Goal: Task Accomplishment & Management: Use online tool/utility

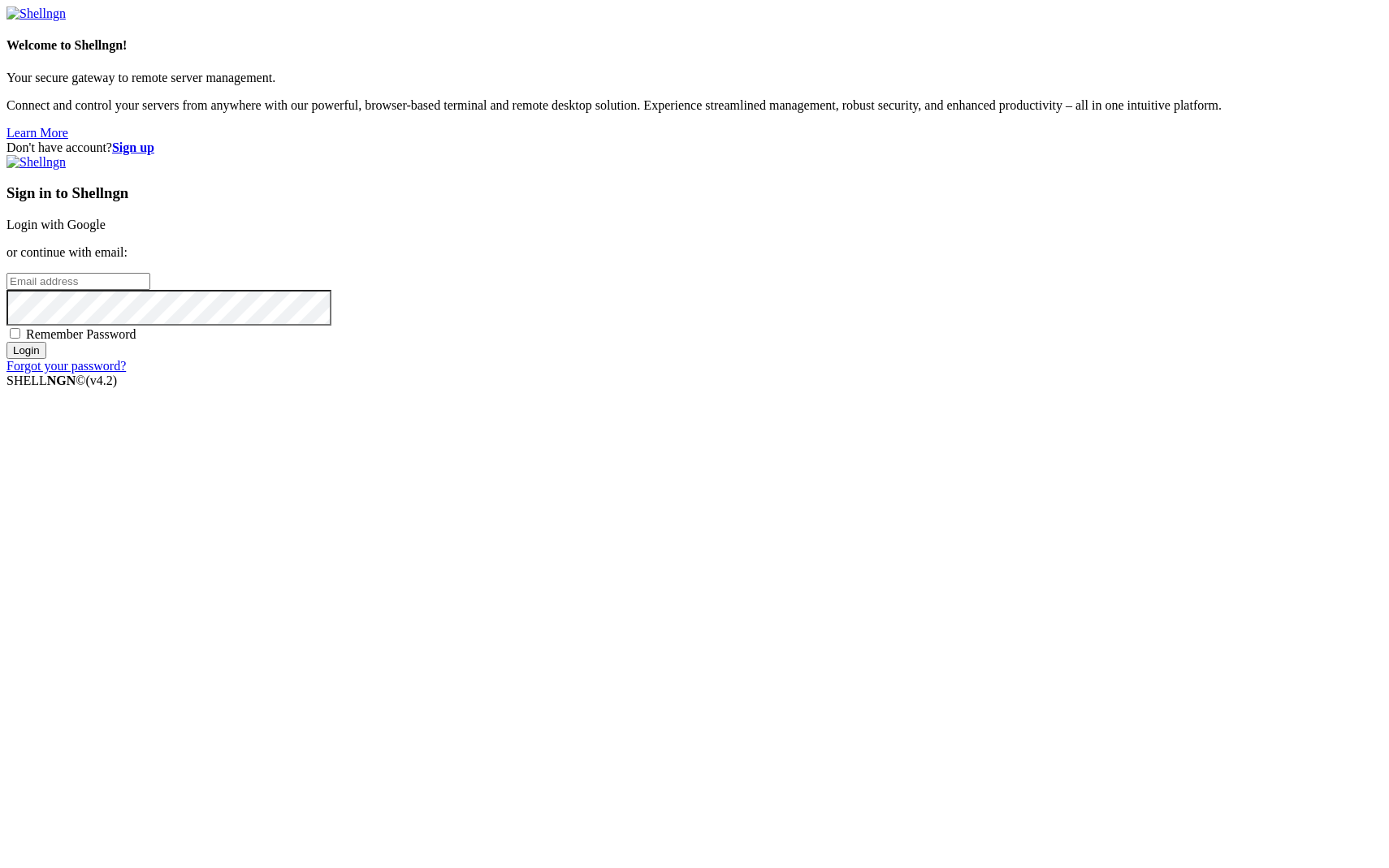
click at [150, 290] on input "email" at bounding box center [78, 281] width 143 height 17
type input "manasseh"
click at [46, 359] on input "Login" at bounding box center [26, 350] width 40 height 17
drag, startPoint x: 831, startPoint y: 430, endPoint x: 688, endPoint y: 394, distance: 147.5
click at [688, 374] on div "Don't have account? Sign up Sign in to Shellngn Login with Google or continue w…" at bounding box center [694, 256] width 1376 height 233
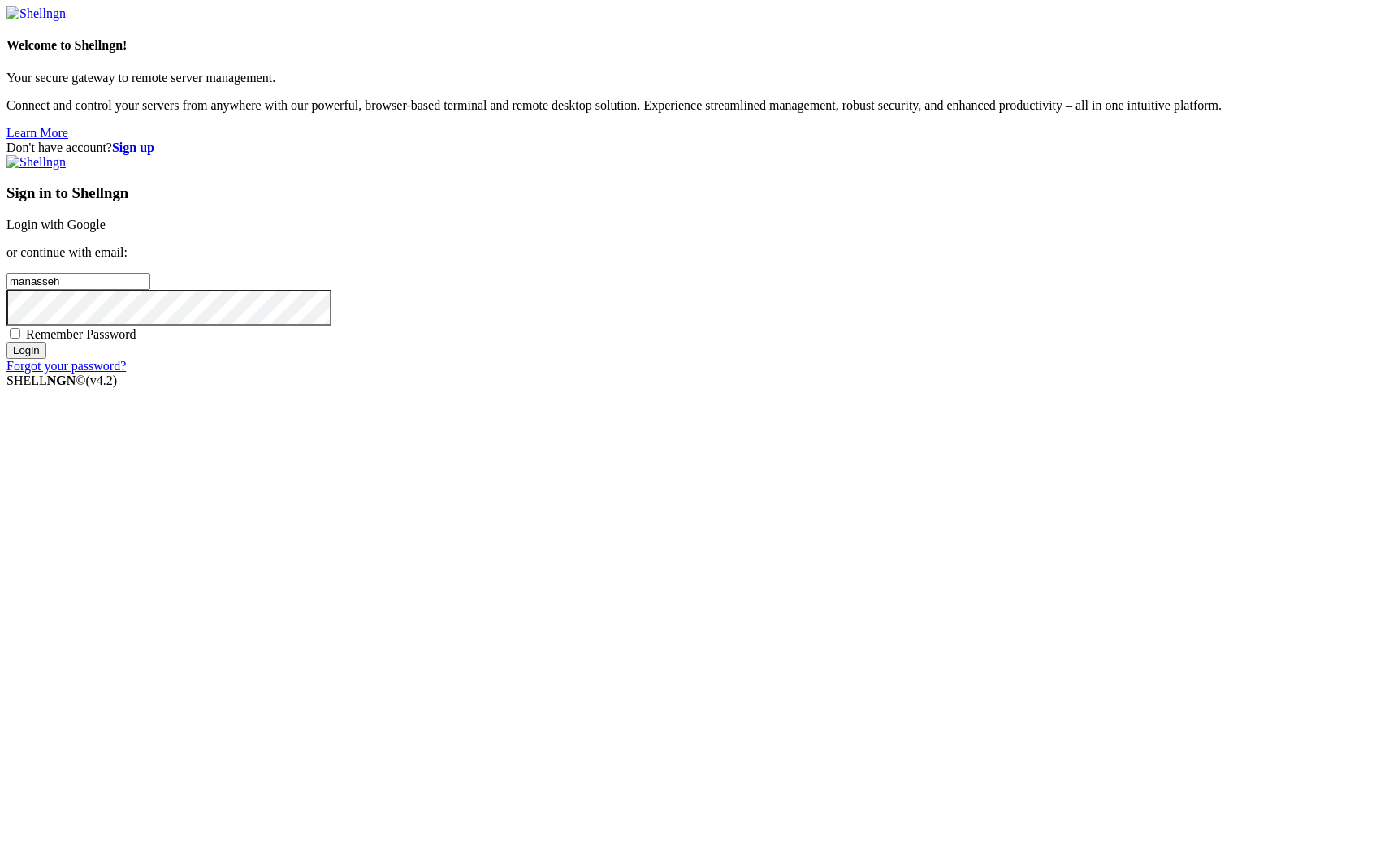
drag, startPoint x: 219, startPoint y: 323, endPoint x: 155, endPoint y: 318, distance: 64.2
click at [155, 53] on h4 "Welcome to Shellngn!" at bounding box center [694, 45] width 1376 height 15
copy h4 "Shellngn"
click at [105, 231] on link "Login with Google" at bounding box center [57, 224] width 99 height 14
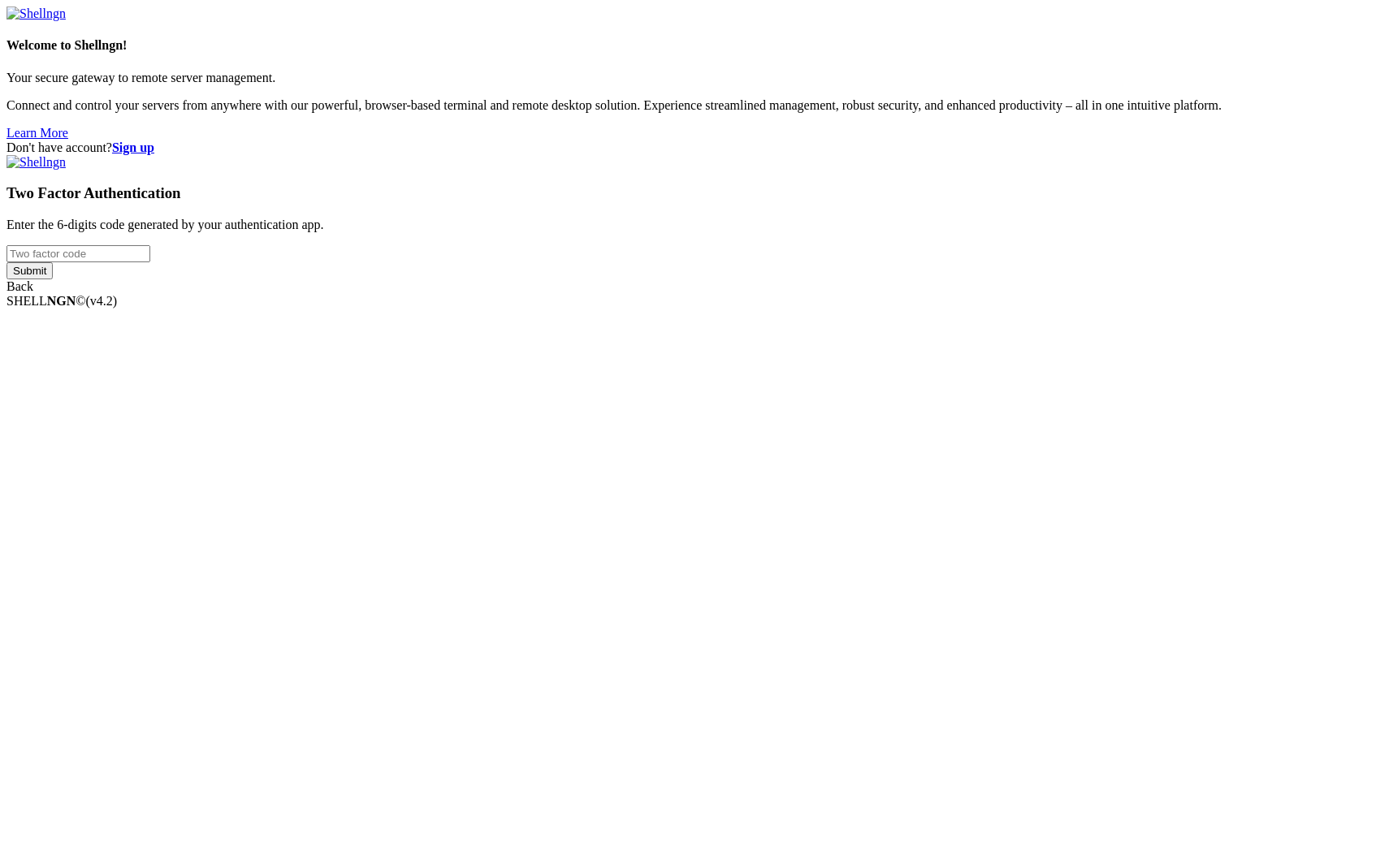
click at [150, 262] on input "number" at bounding box center [78, 254] width 143 height 17
type input "722691"
click at [7, 262] on input "Submit" at bounding box center [29, 270] width 46 height 17
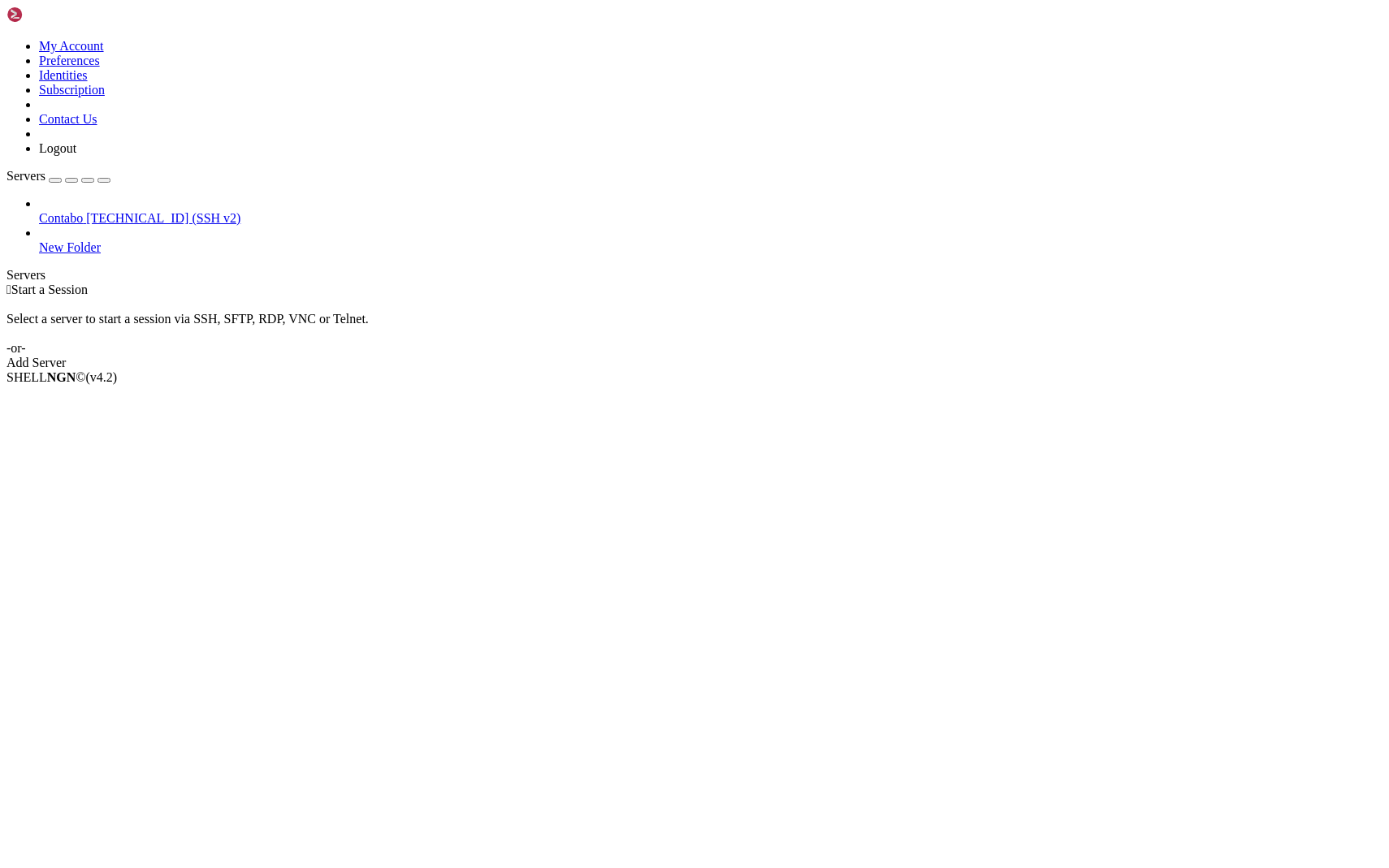
click at [83, 212] on span "Contabo" at bounding box center [60, 218] width 44 height 14
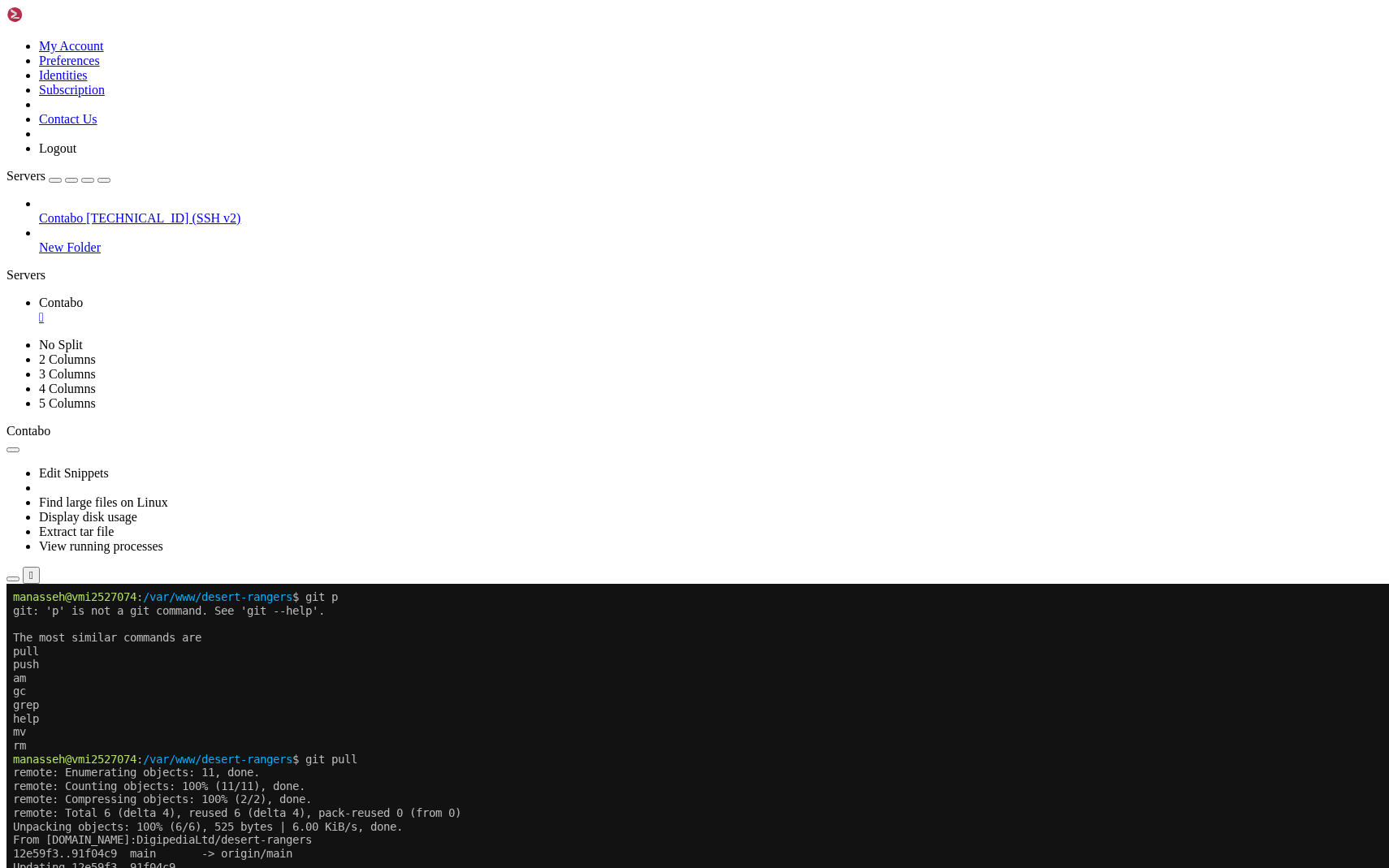
click at [13, 450] on b "button" at bounding box center [13, 450] width 0 height 0
click at [420, 801] on x-row "remote: Compressing objects: 100% (2/2), done." at bounding box center [597, 800] width 1170 height 14
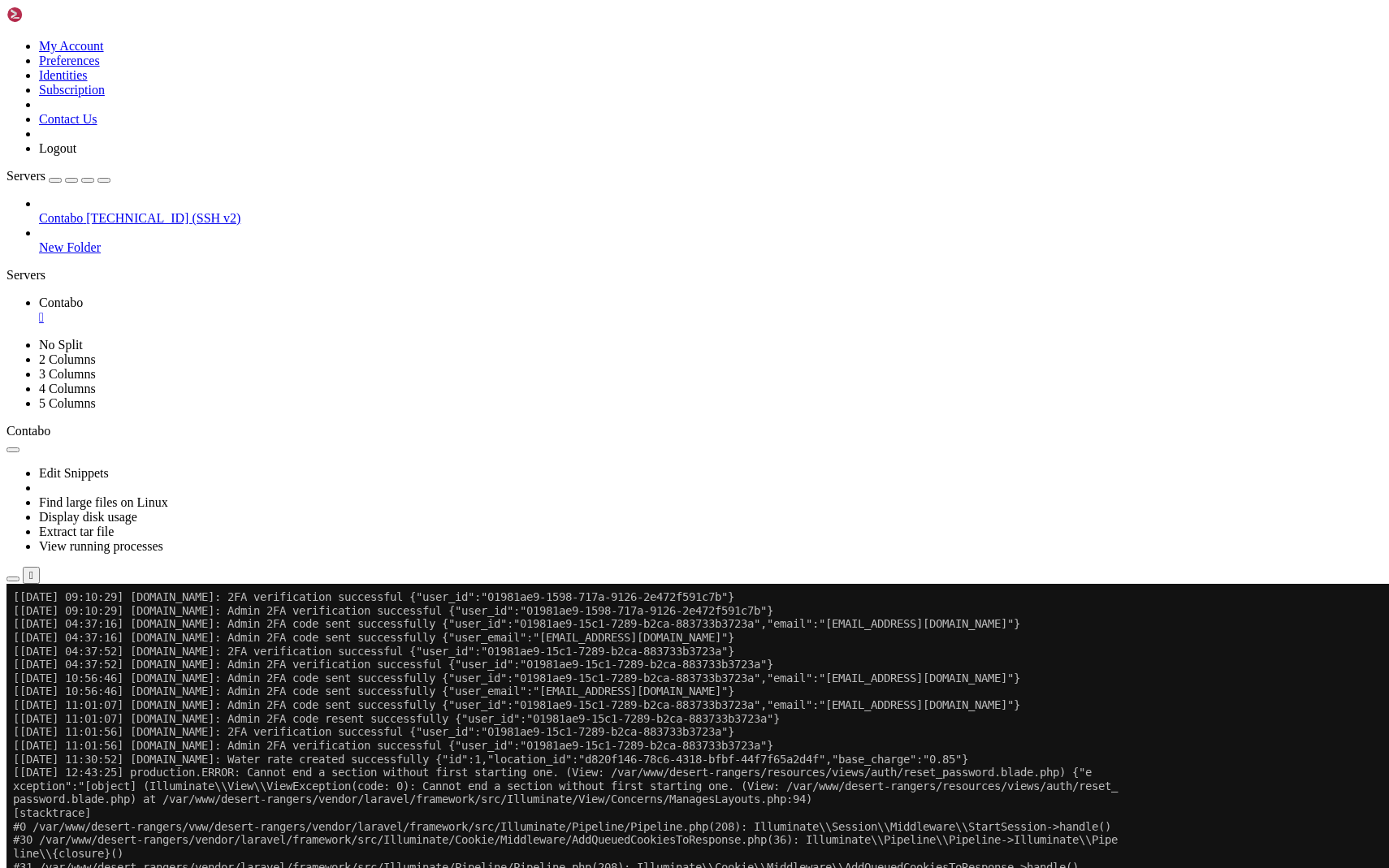
scroll to position [300569, 0]
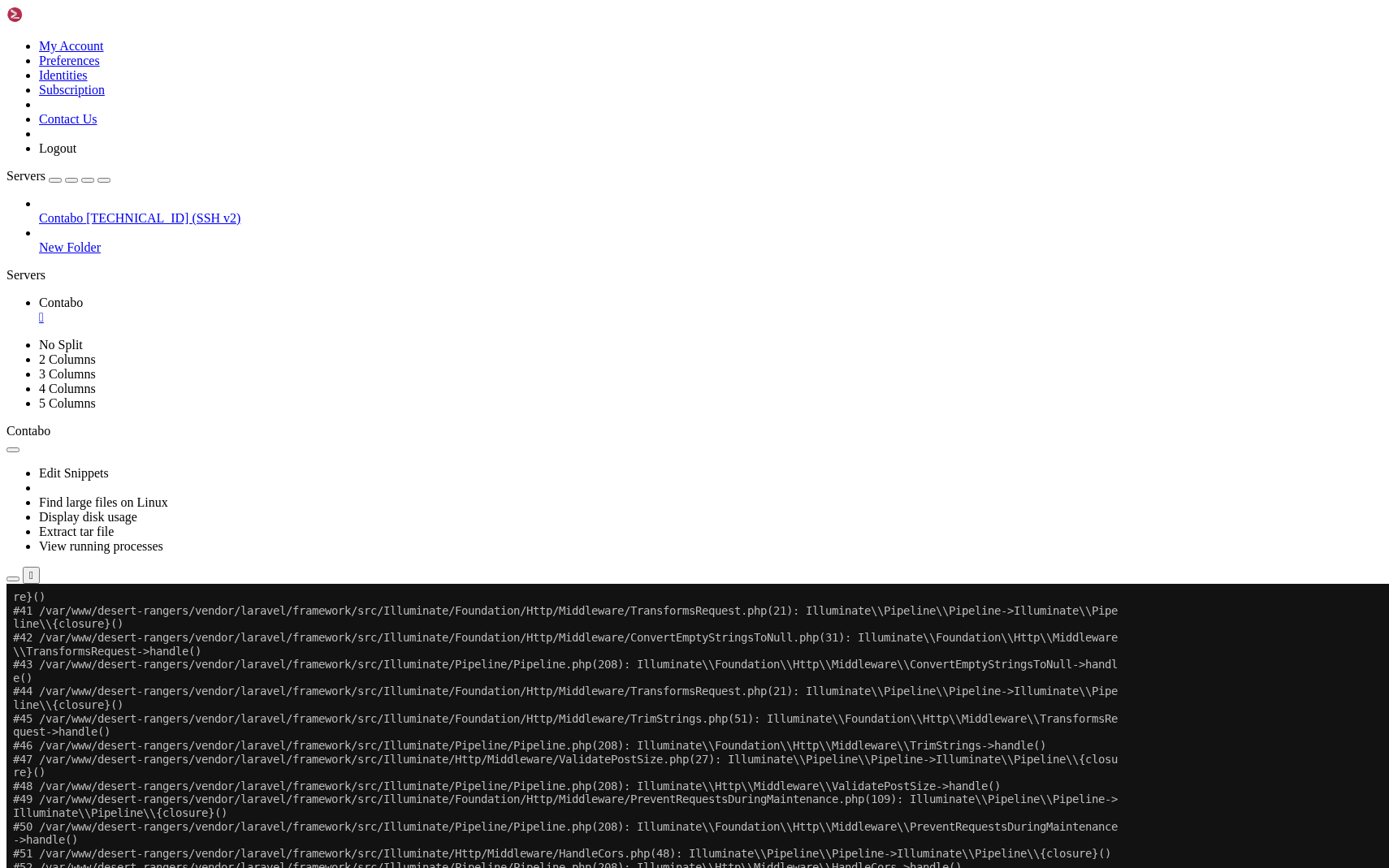
scroll to position [300987, 0]
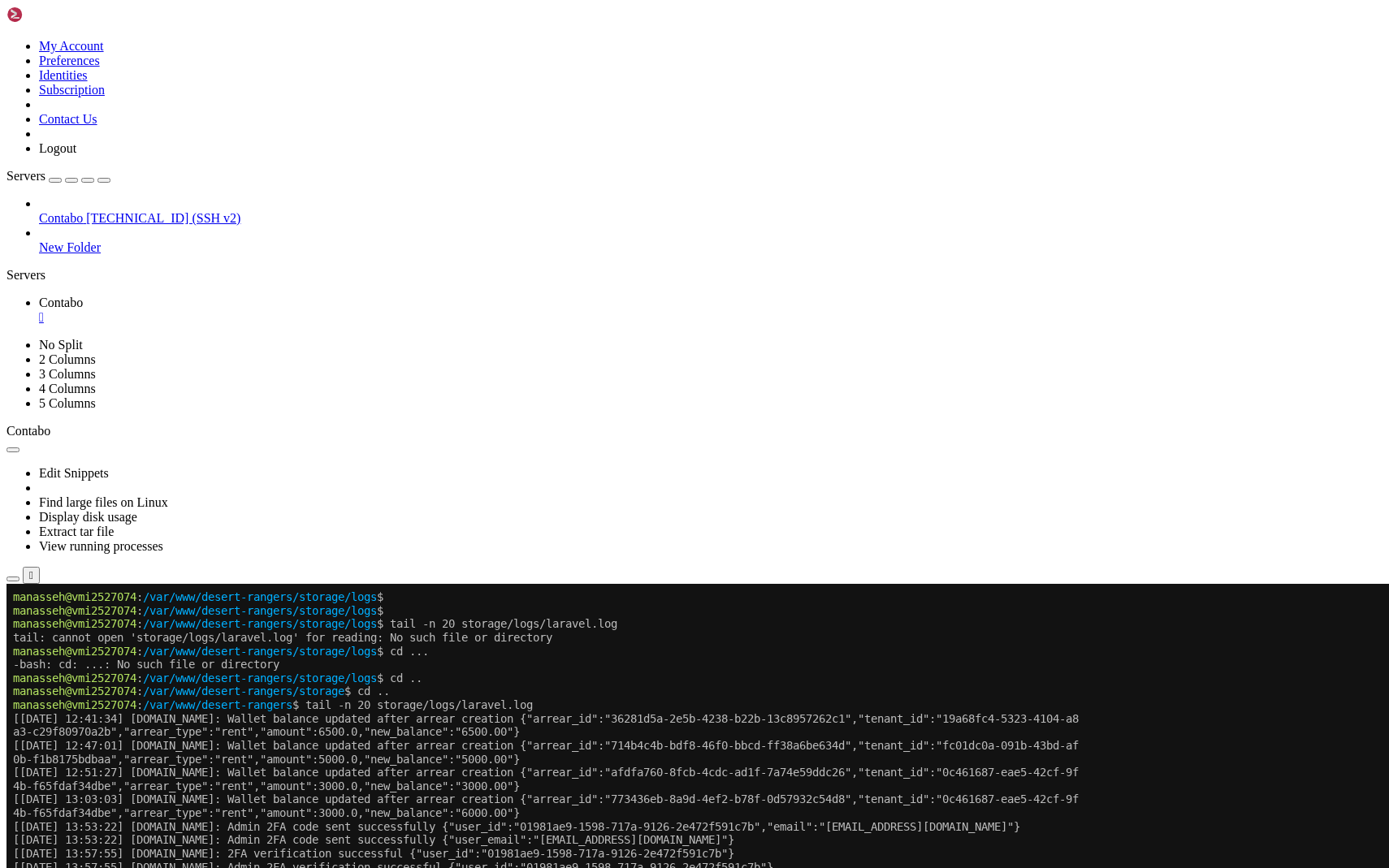
drag, startPoint x: 559, startPoint y: 1328, endPoint x: 16, endPoint y: 1300, distance: 543.7
copy div "[[DATE] 15:28:47] [DOMAIN_NAME]: Arrears count returned to view: 15 [[DATE] 15:…"
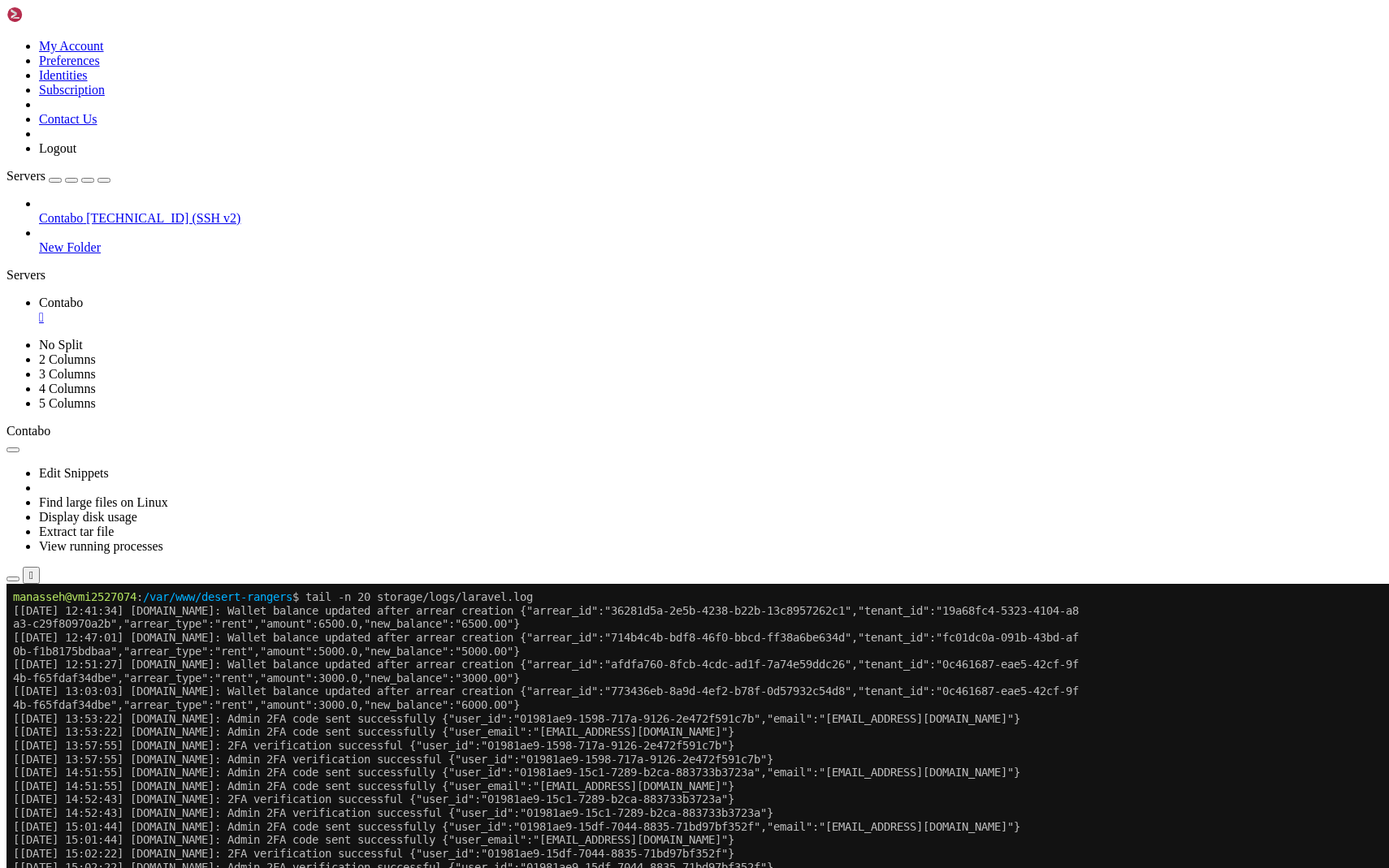
scroll to position [301448, 0]
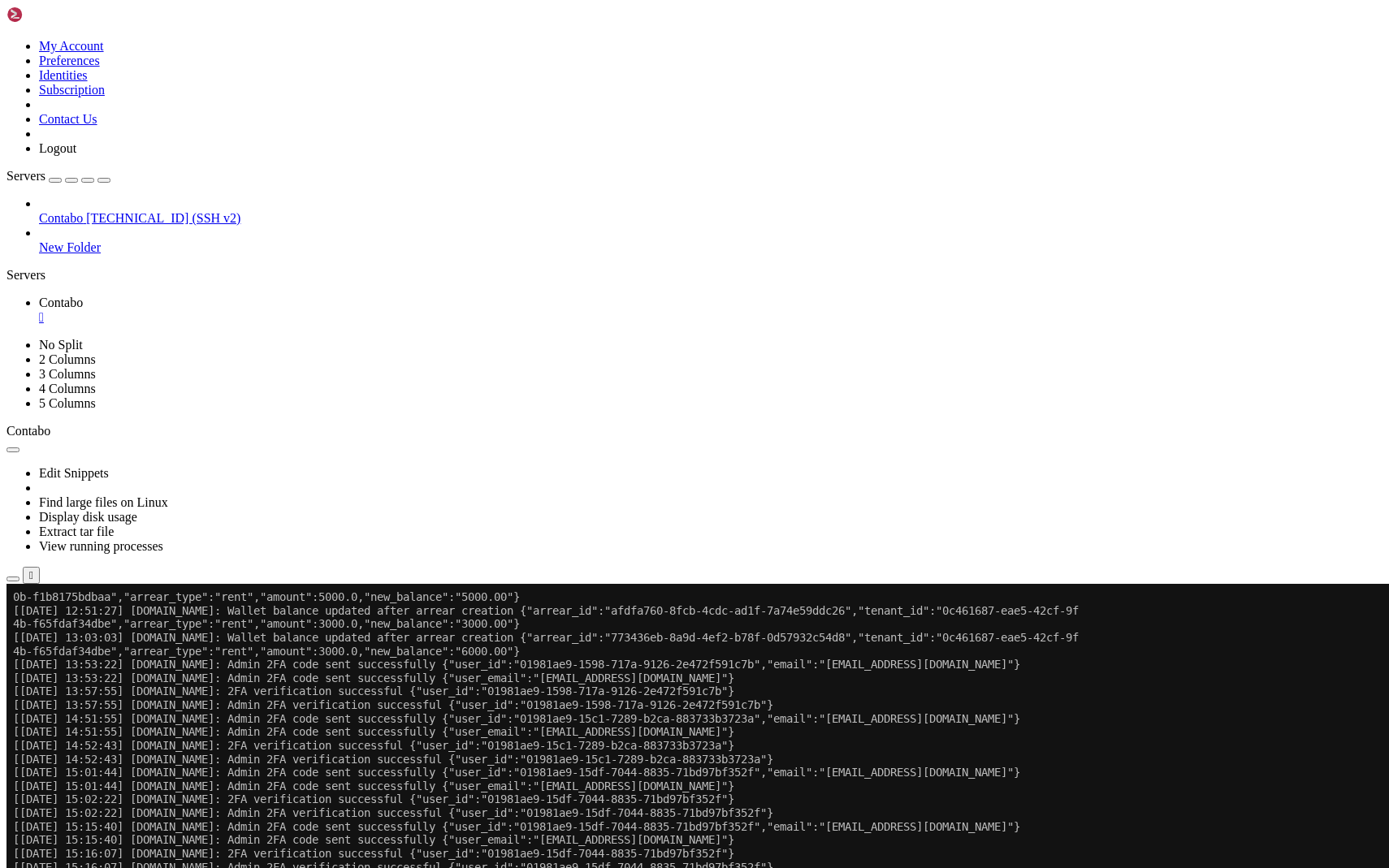
scroll to position [301730, 0]
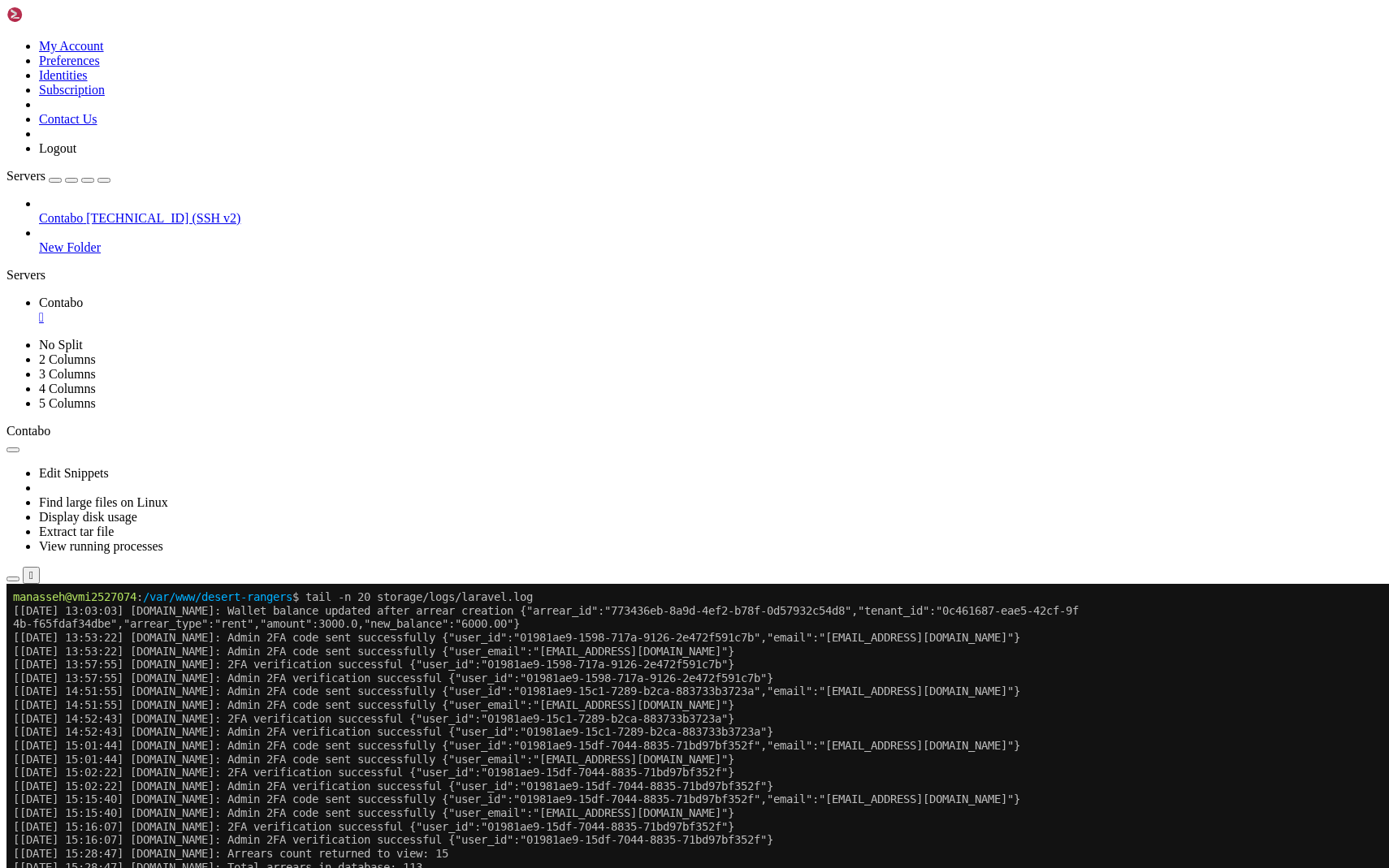
drag, startPoint x: 319, startPoint y: 1340, endPoint x: 20, endPoint y: 1227, distance: 319.6
drag, startPoint x: 17, startPoint y: 1178, endPoint x: 294, endPoint y: 1375, distance: 339.9
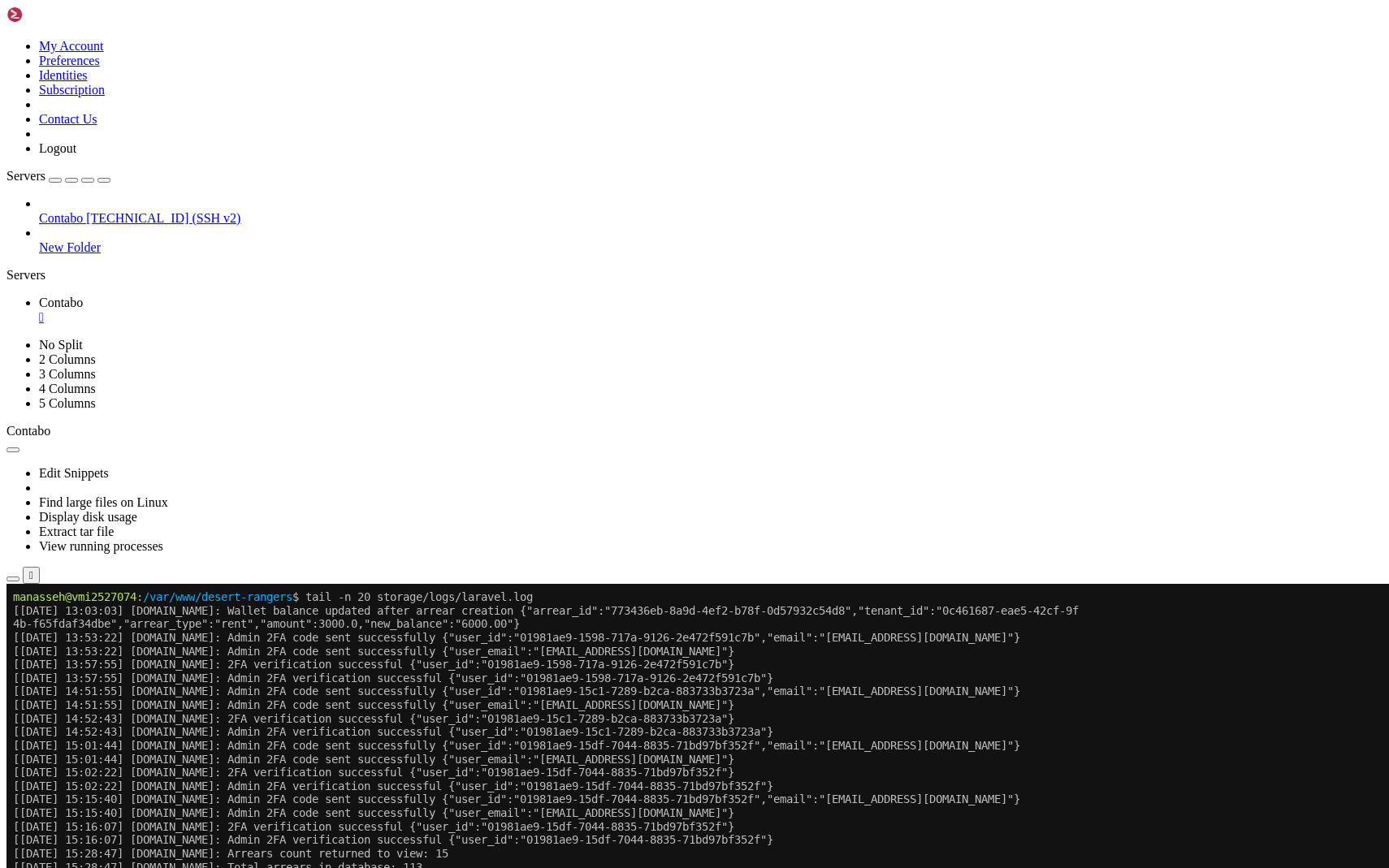
click html "Page up manasseh@vmi2527074 : /var/www/desert-rangers $ tail -n 20 storage/logs…"
drag, startPoint x: 551, startPoint y: 1327, endPoint x: 12, endPoint y: 1217, distance: 550.1
drag, startPoint x: 560, startPoint y: 1326, endPoint x: 20, endPoint y: 1207, distance: 553.0
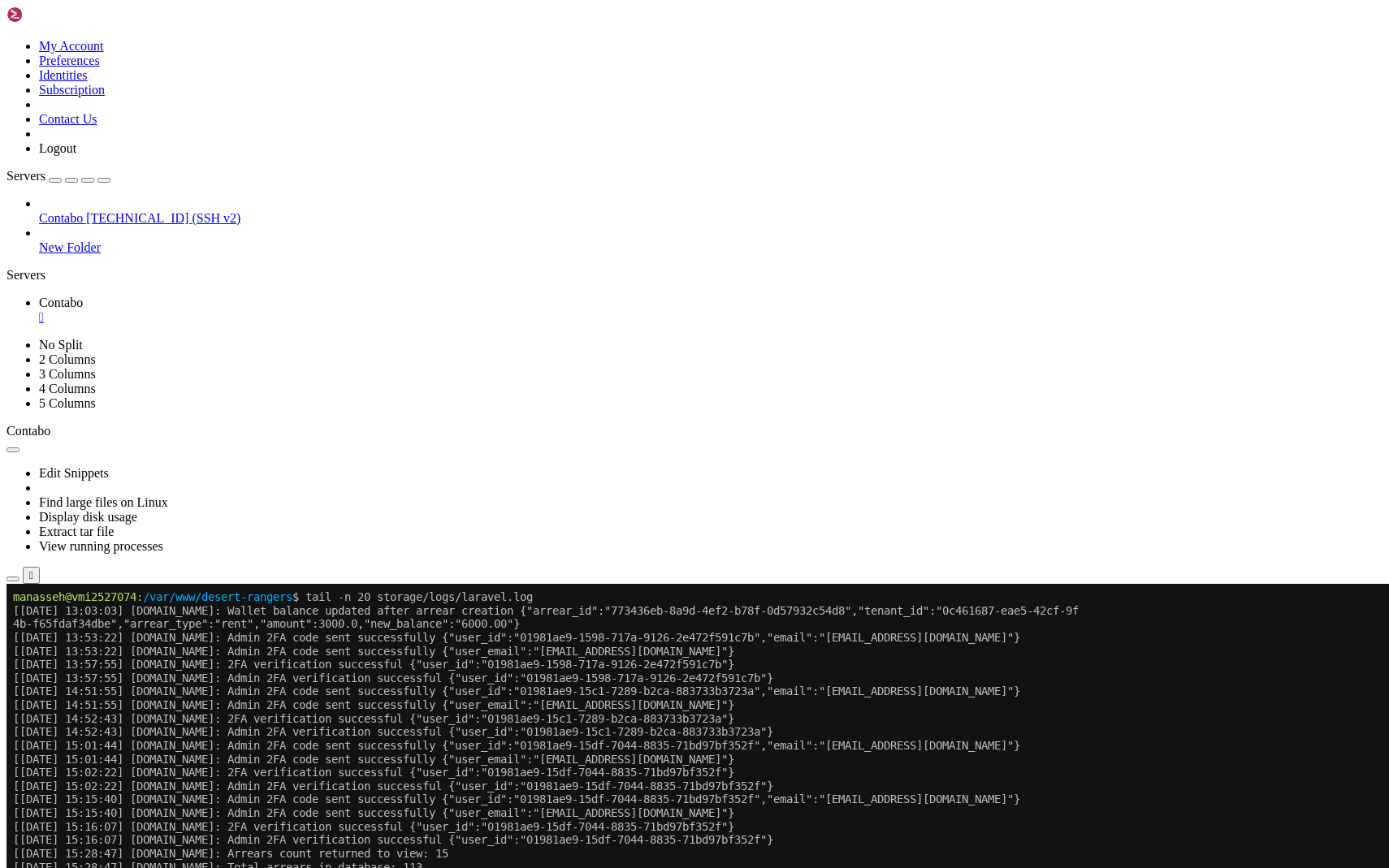
copy div "[DATE] 15:28:47] [DOMAIN_NAME]: Total arrears without soft deleted: 113 [[DATE]…"
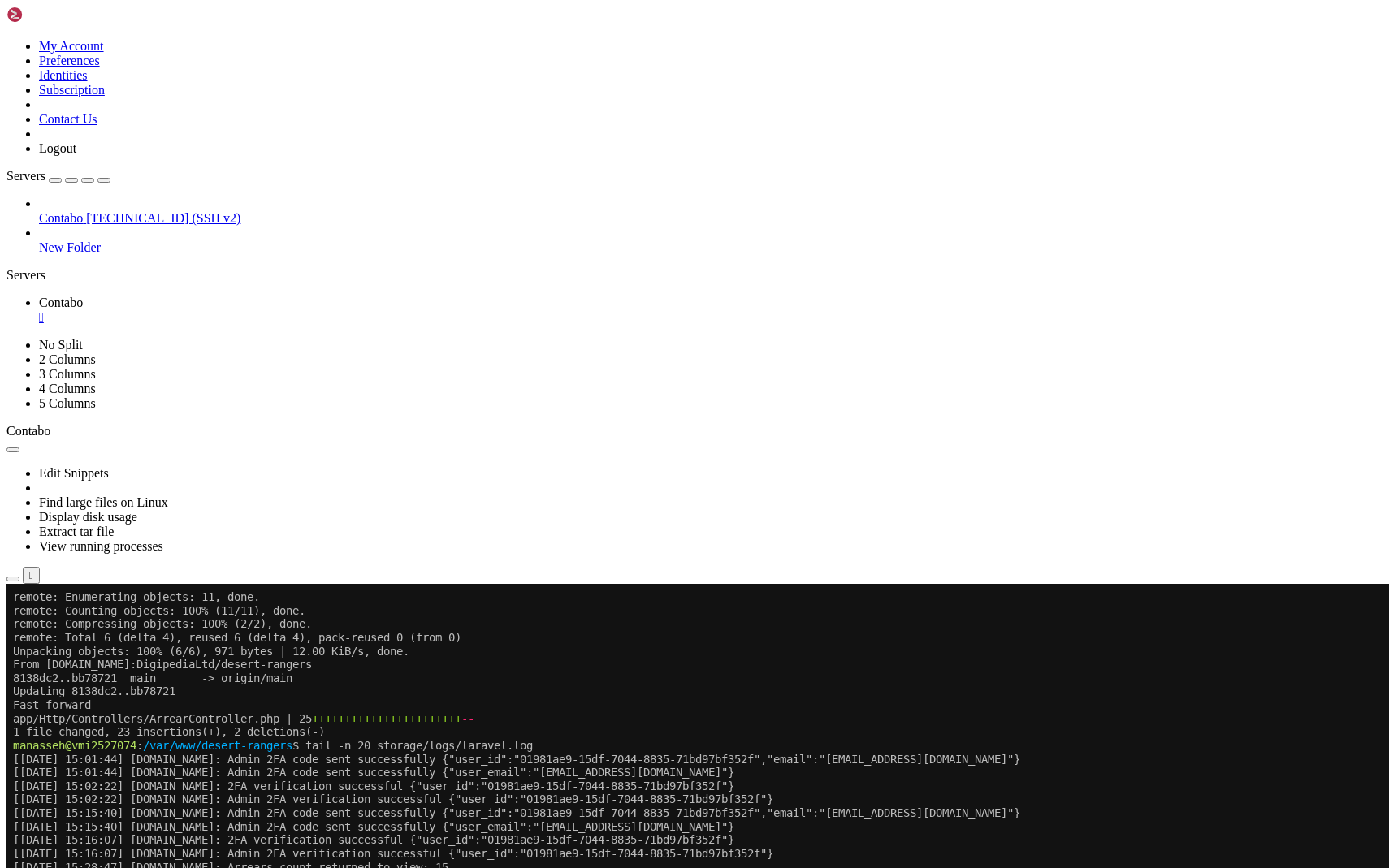
scroll to position [302042, 0]
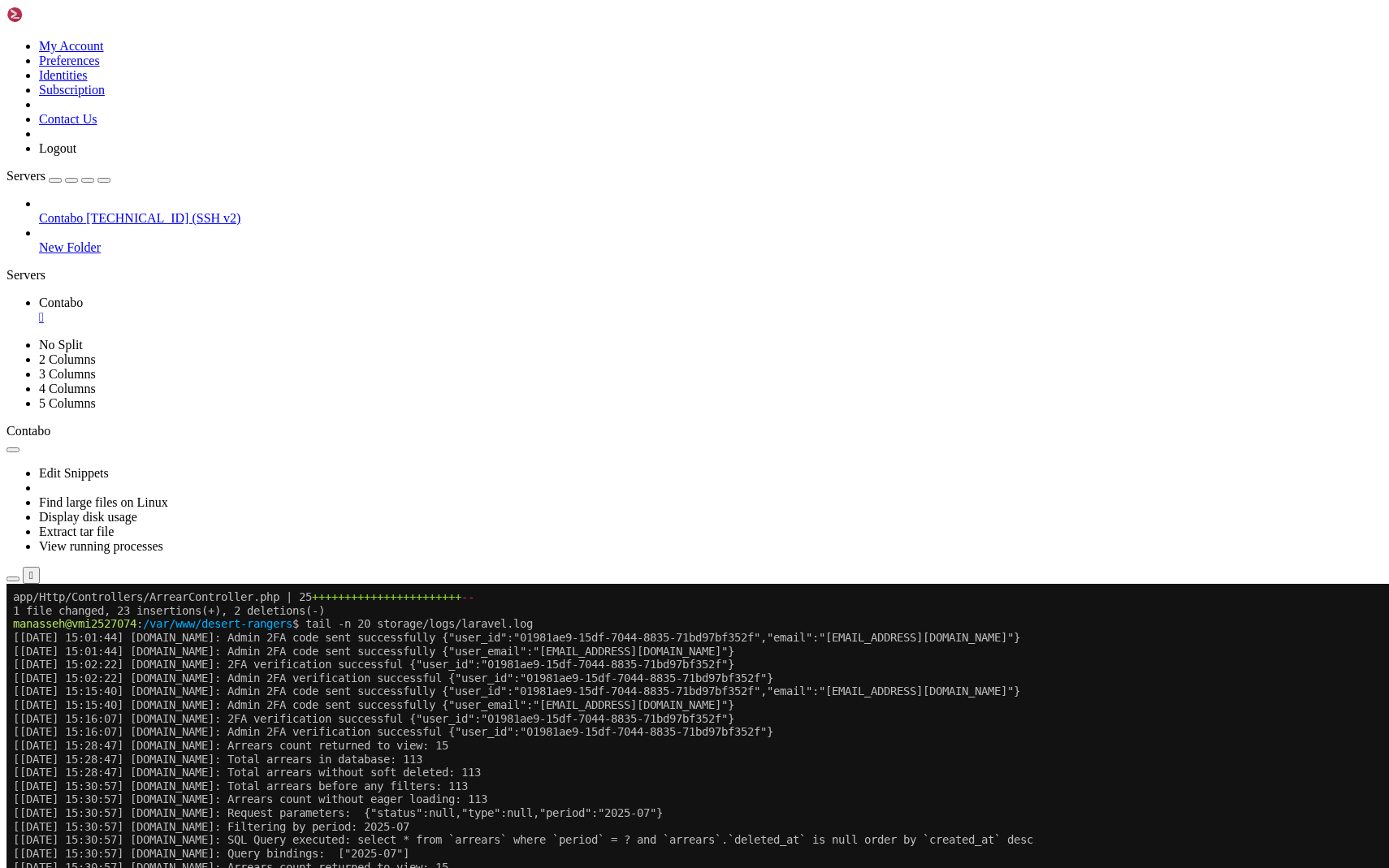
scroll to position [302190, 0]
